Goal: Navigation & Orientation: Find specific page/section

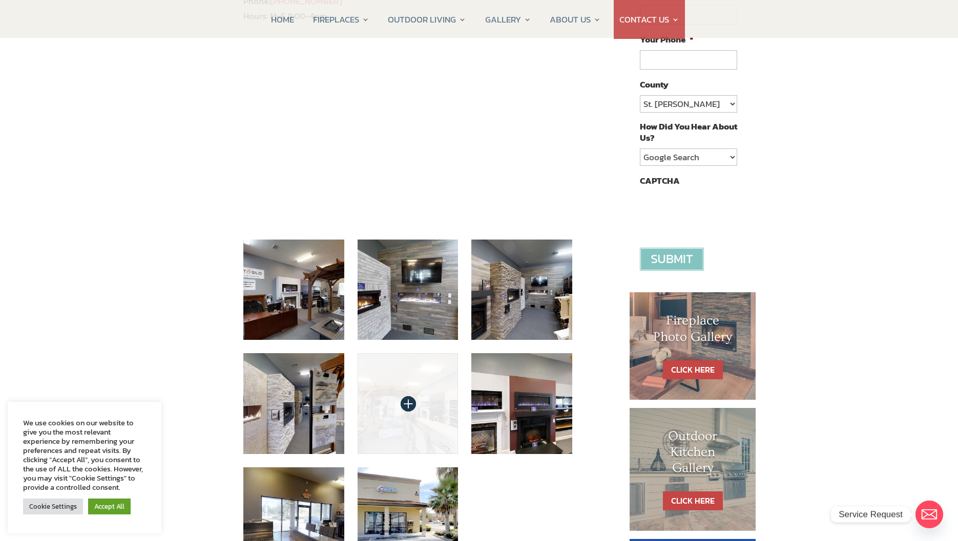
scroll to position [205, 0]
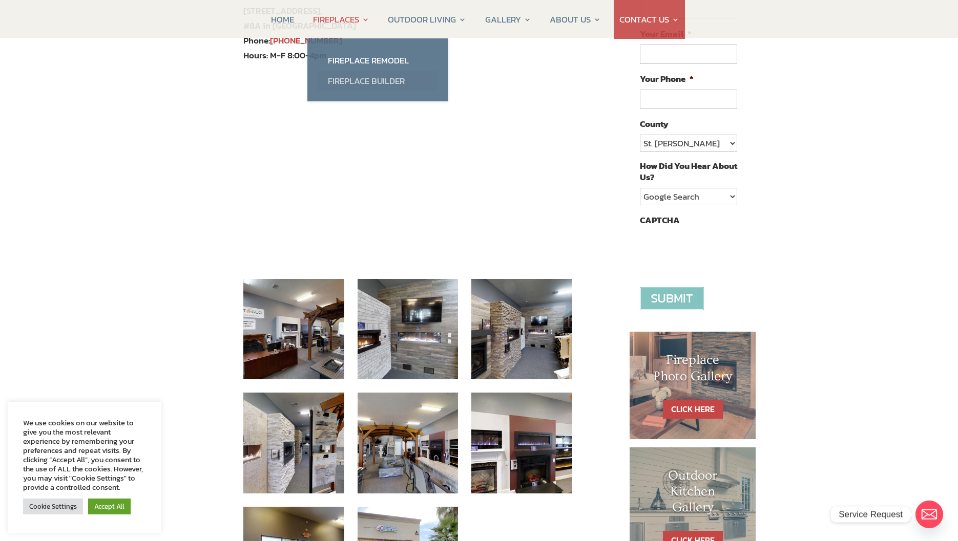
click at [344, 80] on link "Fireplace Builder" at bounding box center [378, 81] width 120 height 20
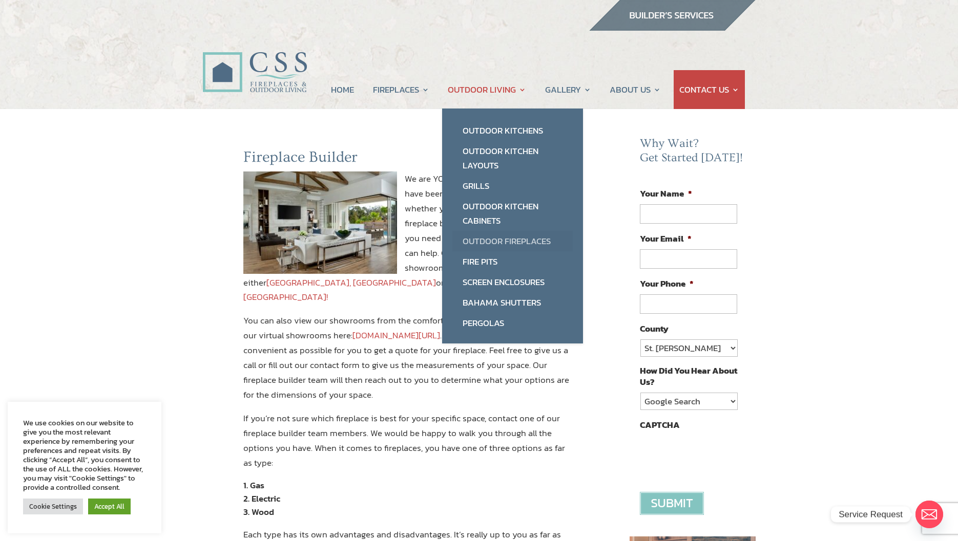
click at [496, 239] on link "Outdoor Fireplaces" at bounding box center [512, 241] width 120 height 20
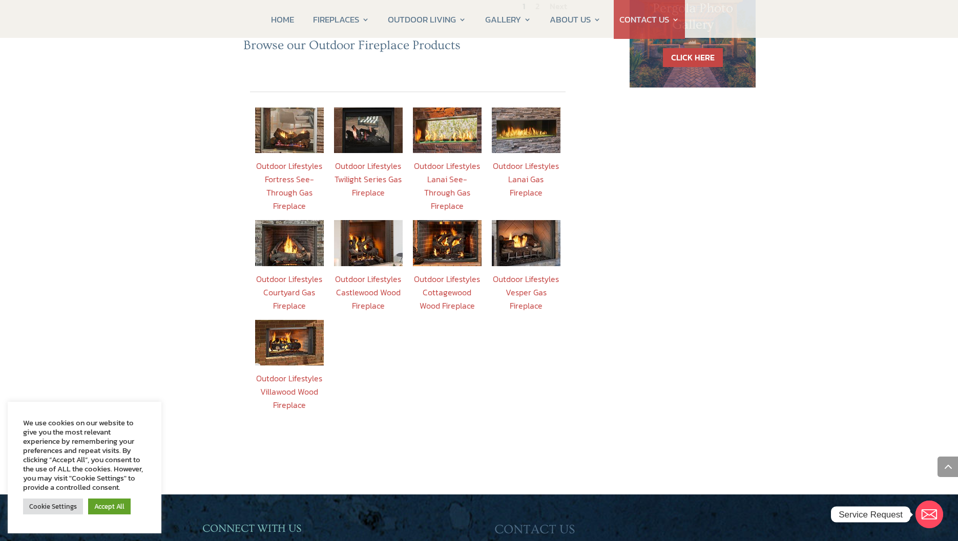
scroll to position [768, 0]
